Goal: Task Accomplishment & Management: Manage account settings

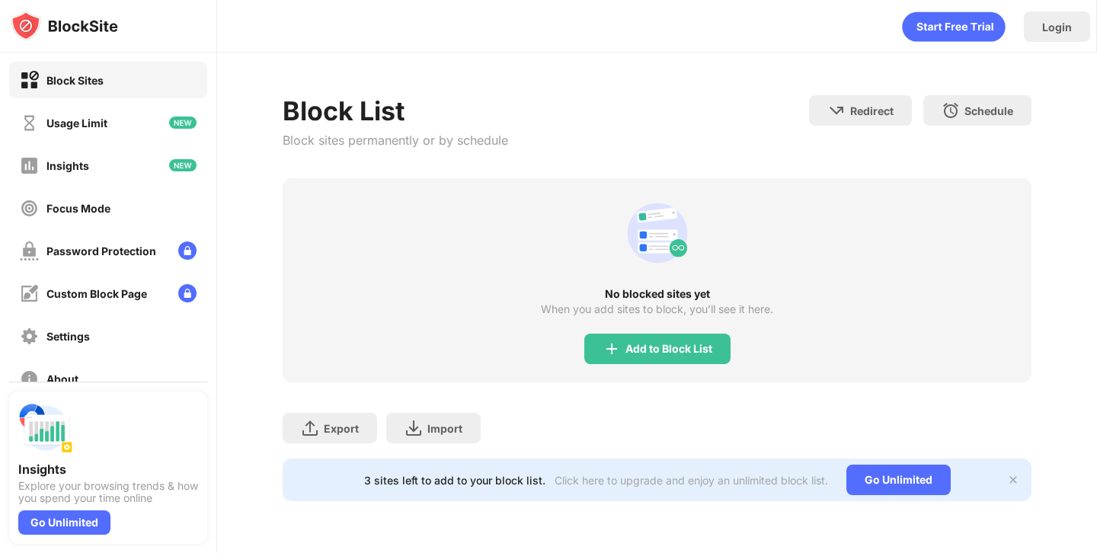
click at [639, 352] on div "Add to Block List" at bounding box center [668, 349] width 87 height 12
click at [658, 345] on body "Block Sites Usage Limit Insights Focus Mode Password Protection Custom Block Pa…" at bounding box center [548, 276] width 1097 height 553
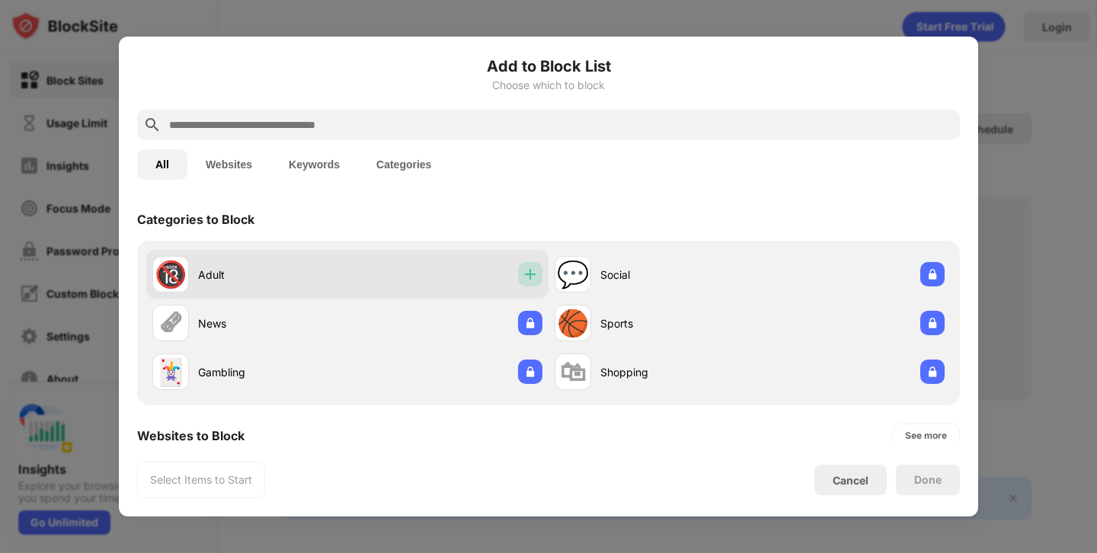
click at [533, 276] on img at bounding box center [529, 274] width 15 height 15
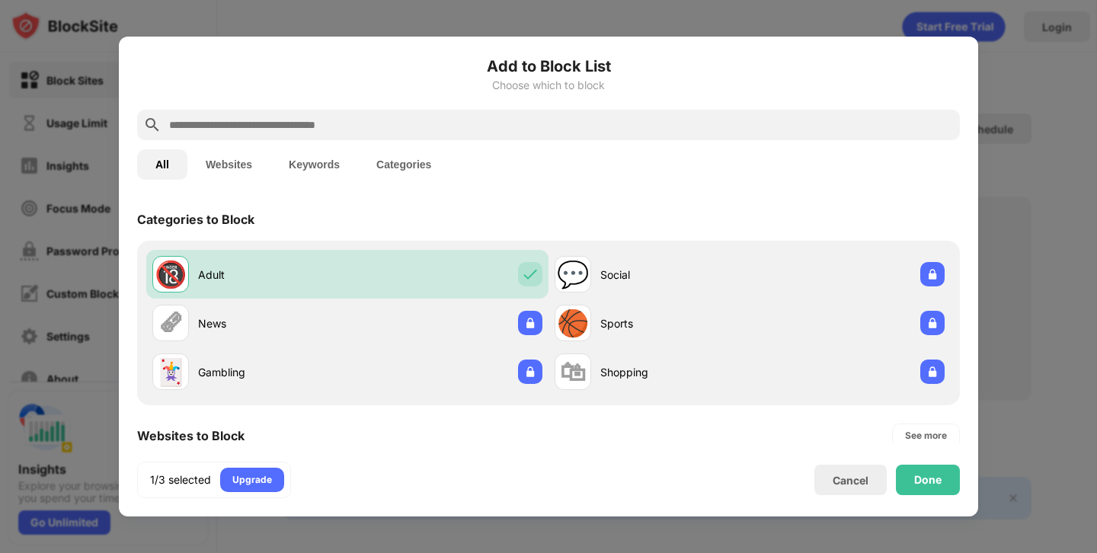
click at [400, 120] on input "text" at bounding box center [561, 125] width 786 height 18
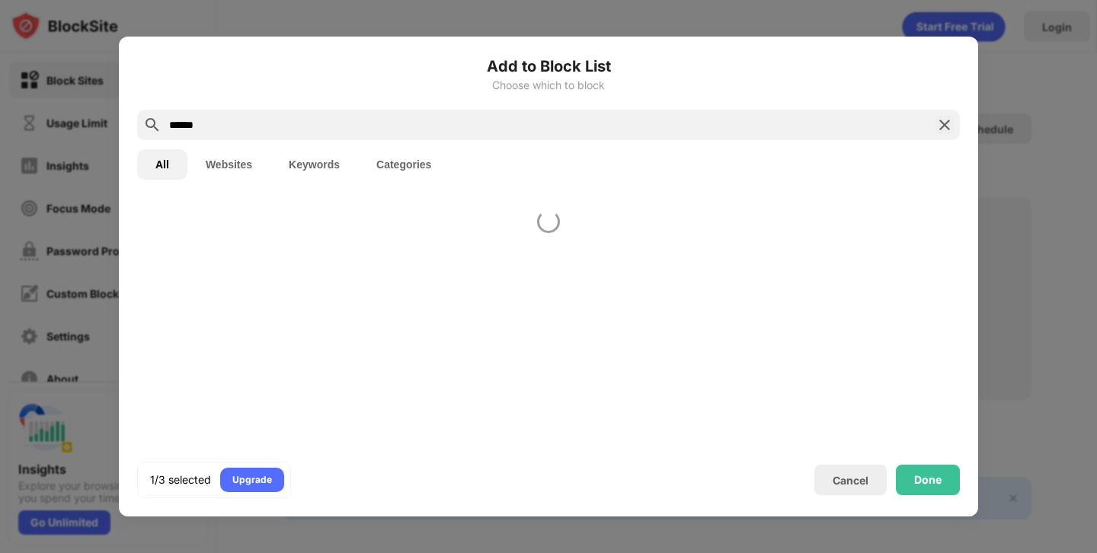
type input "******"
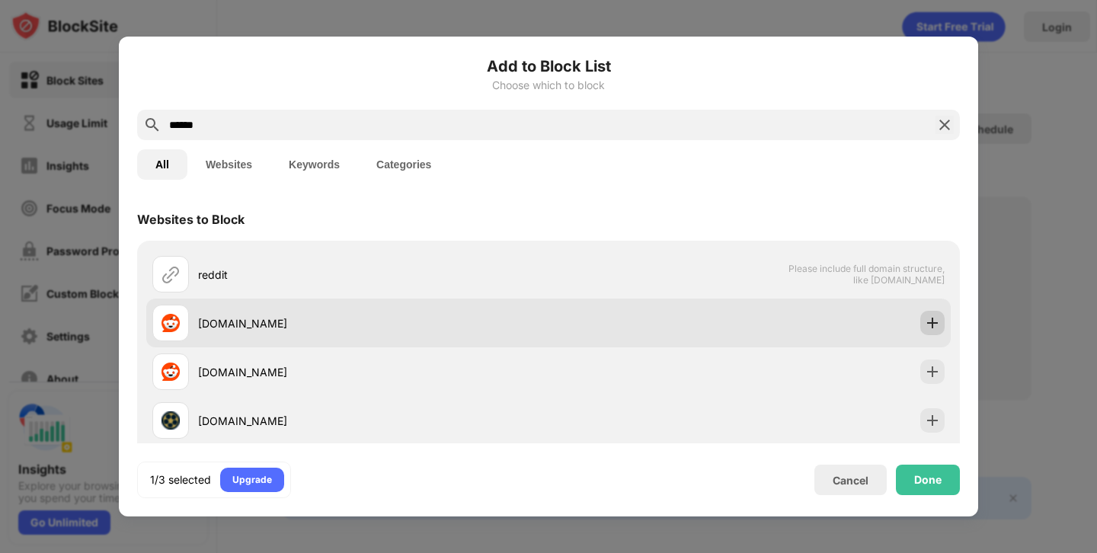
click at [934, 320] on img at bounding box center [932, 322] width 15 height 15
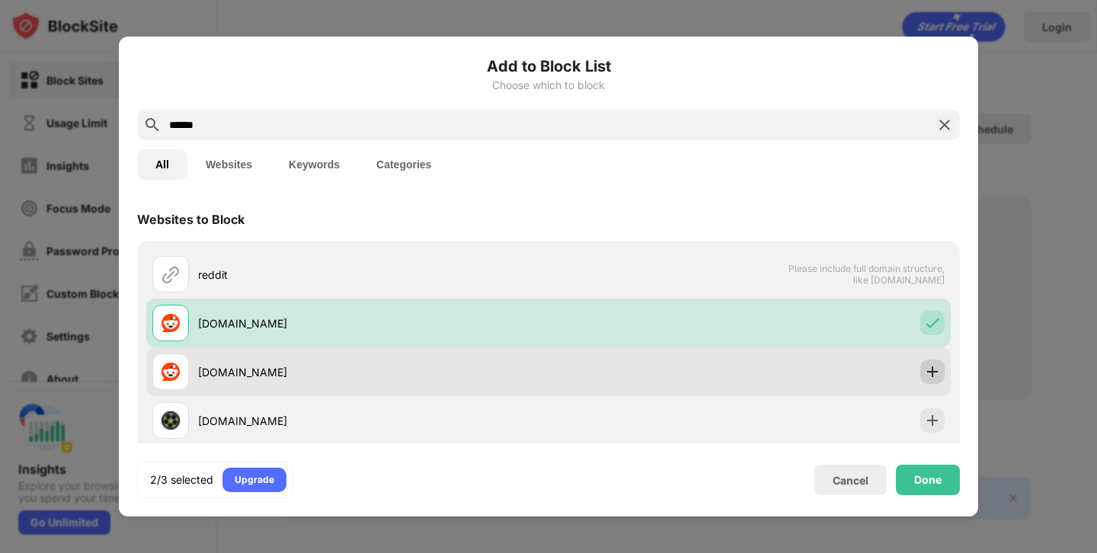
click at [933, 365] on img at bounding box center [932, 371] width 15 height 15
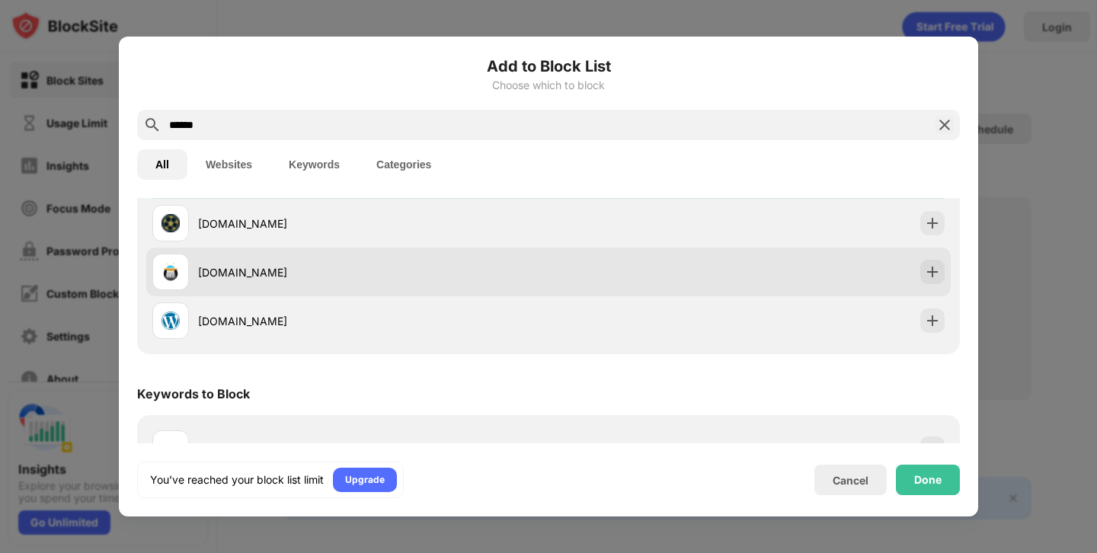
scroll to position [236, 0]
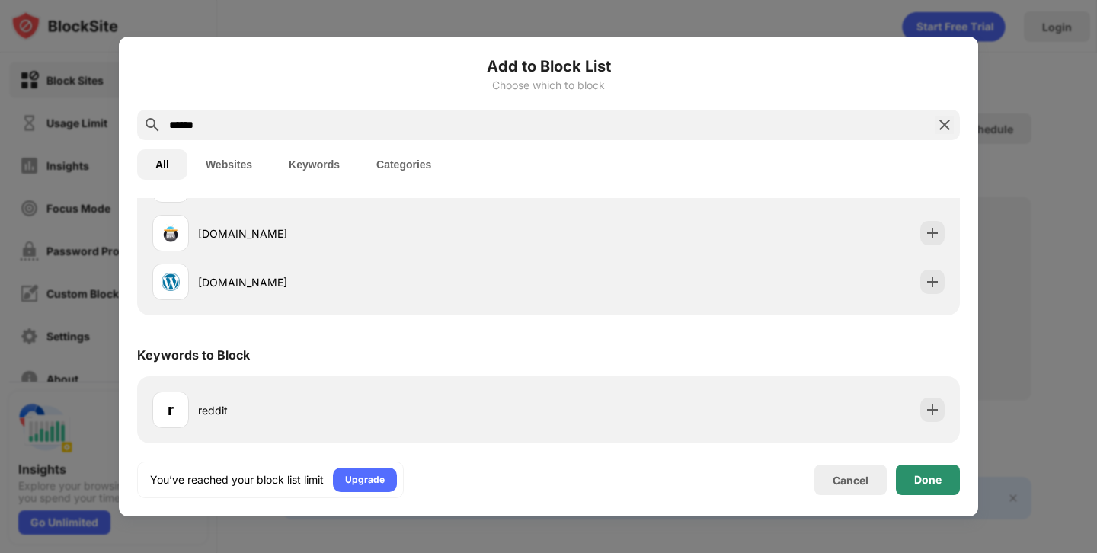
click at [935, 482] on div "Done" at bounding box center [927, 480] width 27 height 12
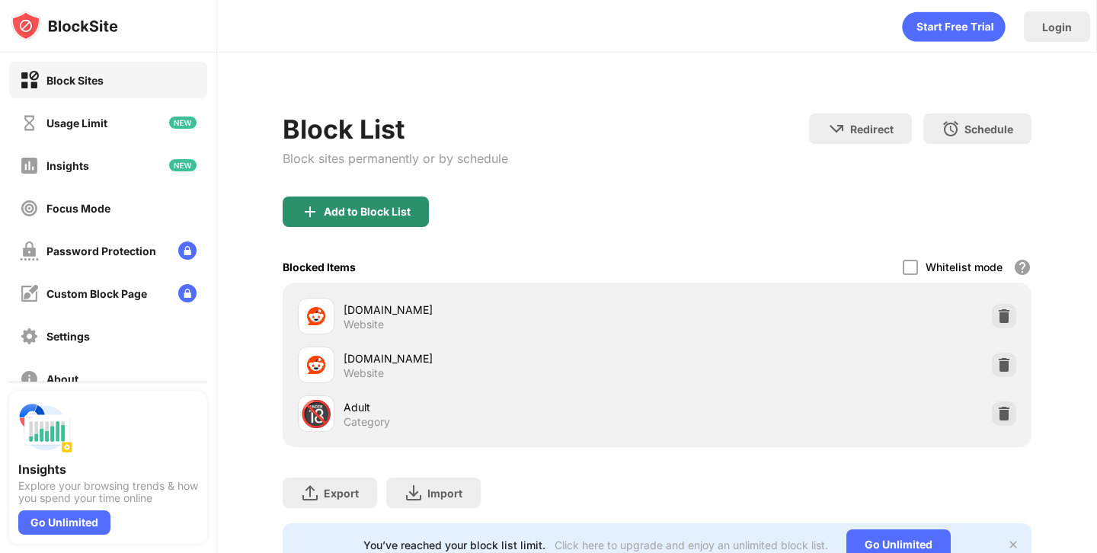
click at [407, 206] on div "Add to Block List" at bounding box center [367, 212] width 87 height 12
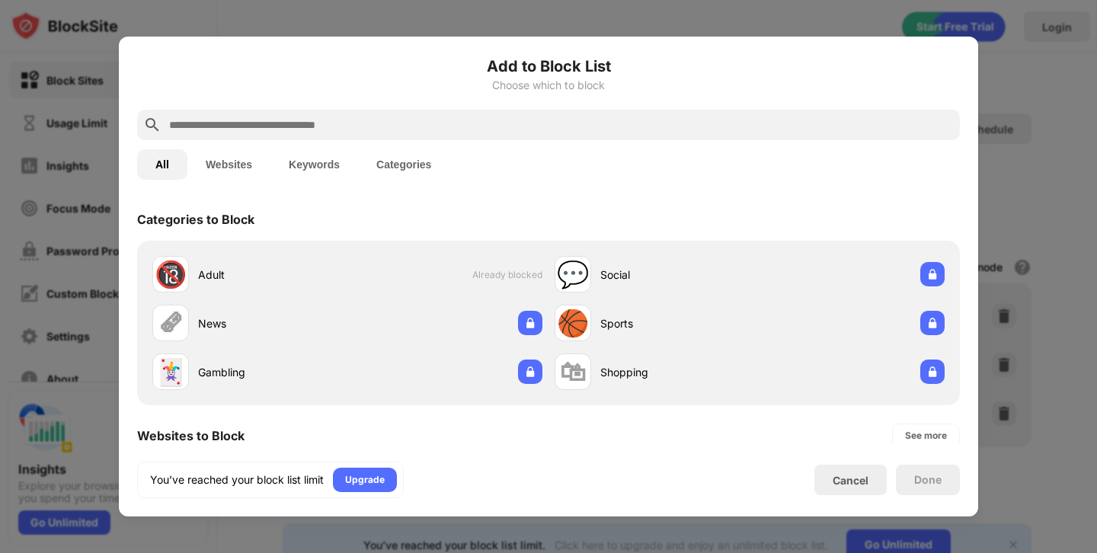
click at [411, 129] on input "text" at bounding box center [561, 125] width 786 height 18
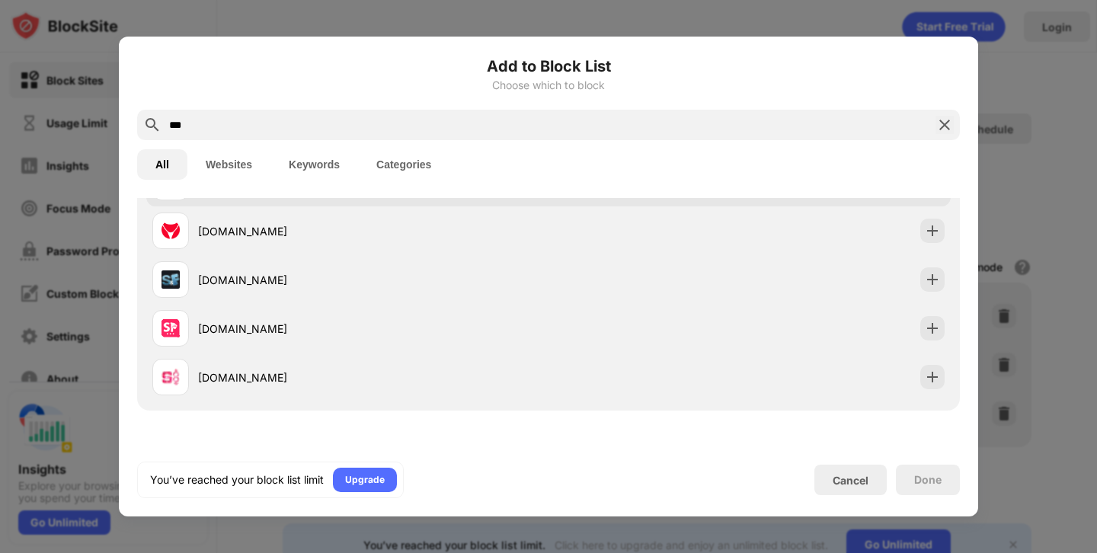
scroll to position [236, 0]
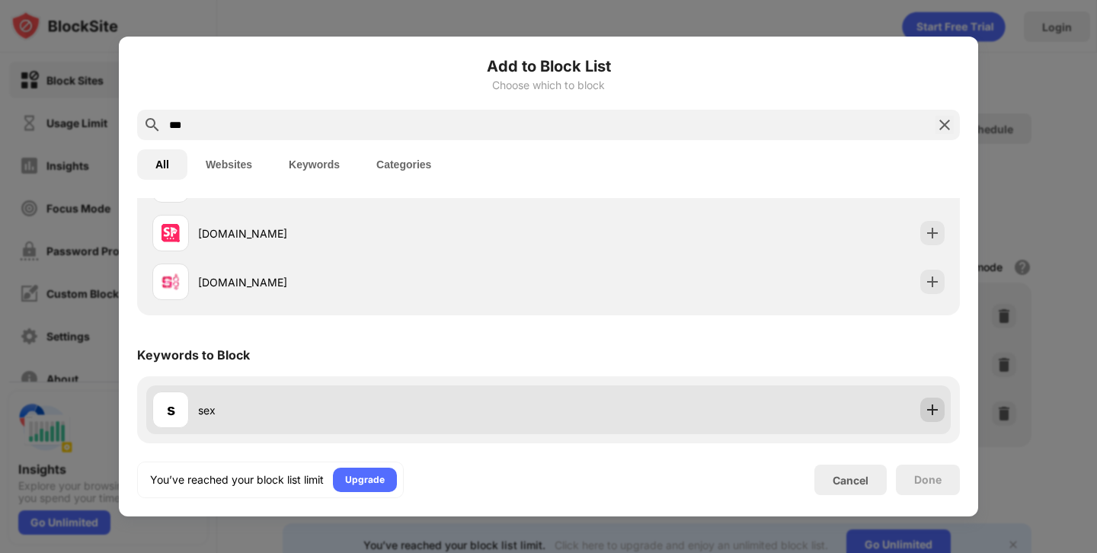
type input "***"
click at [927, 411] on img at bounding box center [932, 409] width 15 height 15
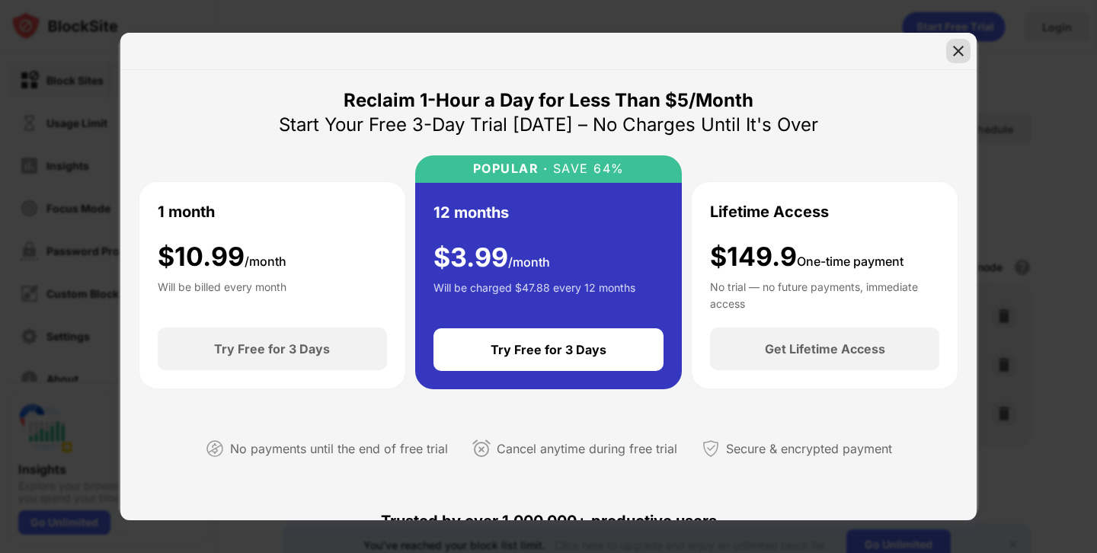
click at [957, 46] on img at bounding box center [958, 50] width 15 height 15
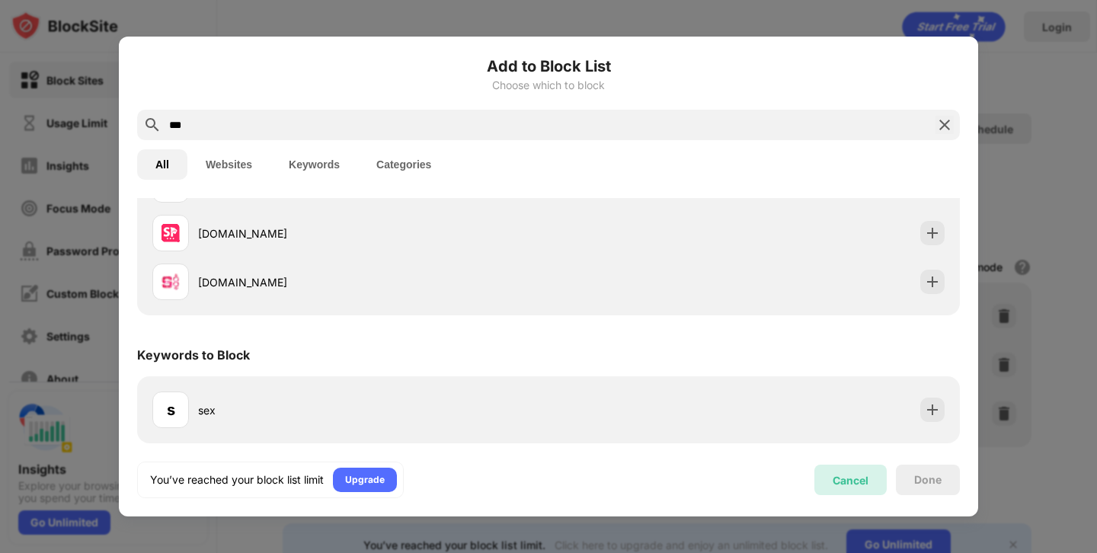
click at [875, 478] on div "Cancel" at bounding box center [850, 480] width 72 height 30
